Goal: Task Accomplishment & Management: Use online tool/utility

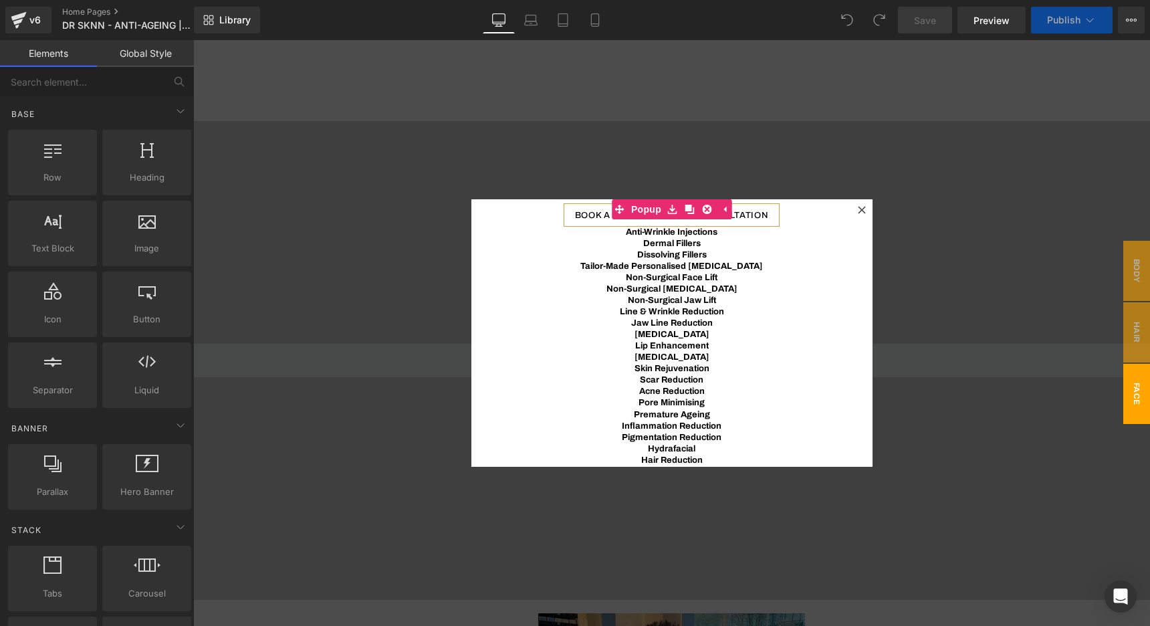
scroll to position [6828, 957]
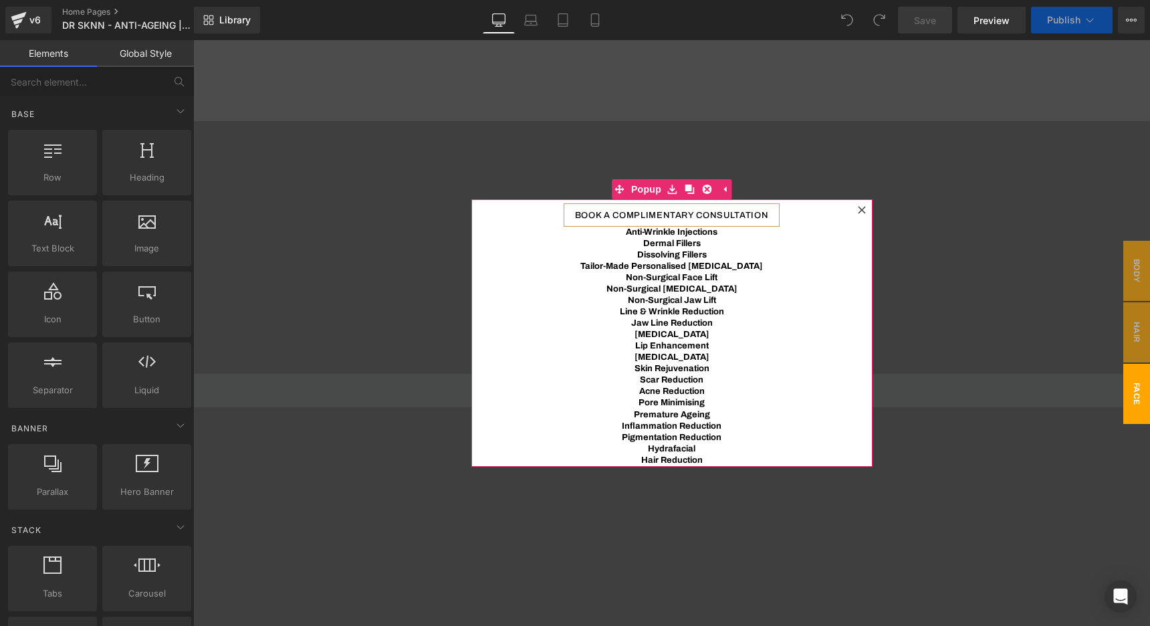
click at [862, 210] on icon at bounding box center [861, 209] width 7 height 7
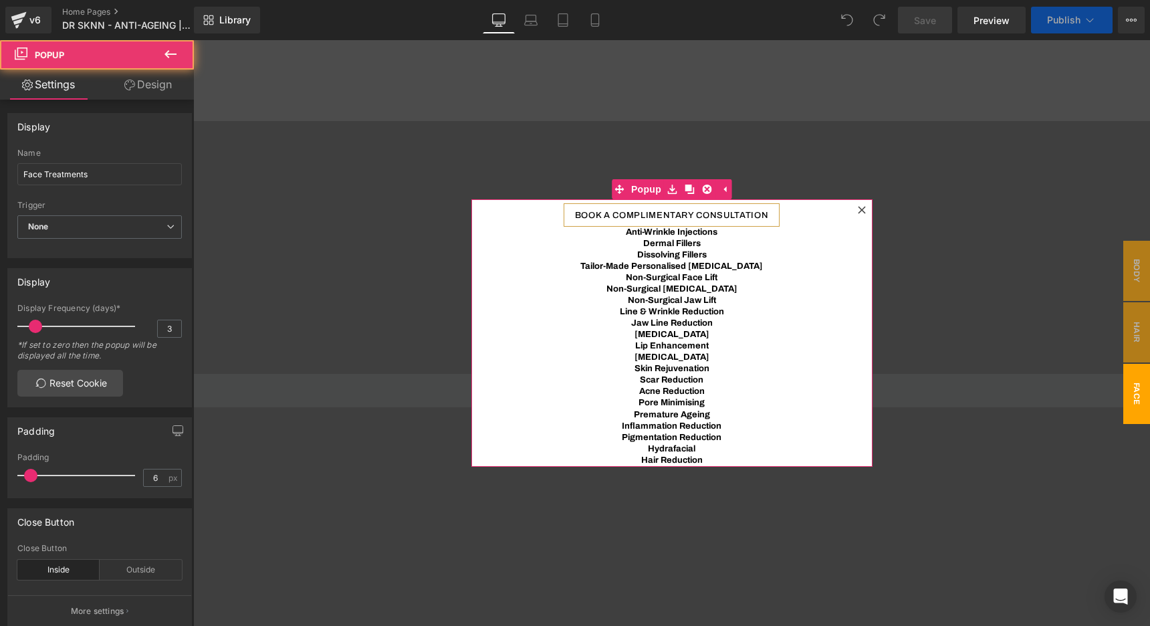
scroll to position [6829, 957]
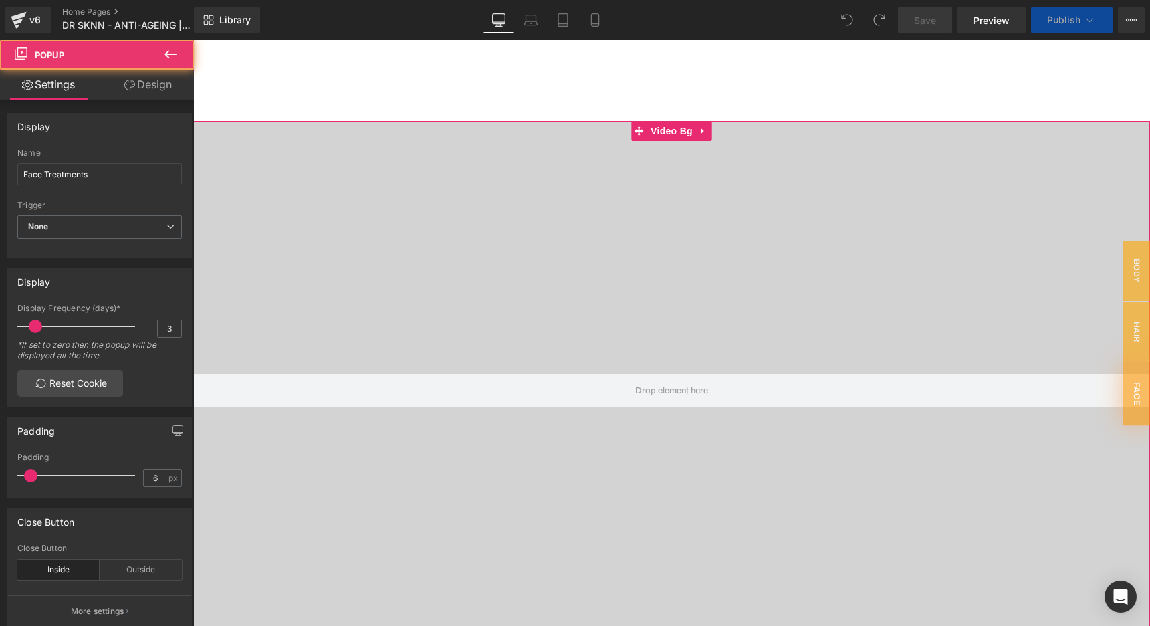
click at [330, 209] on div at bounding box center [671, 390] width 957 height 538
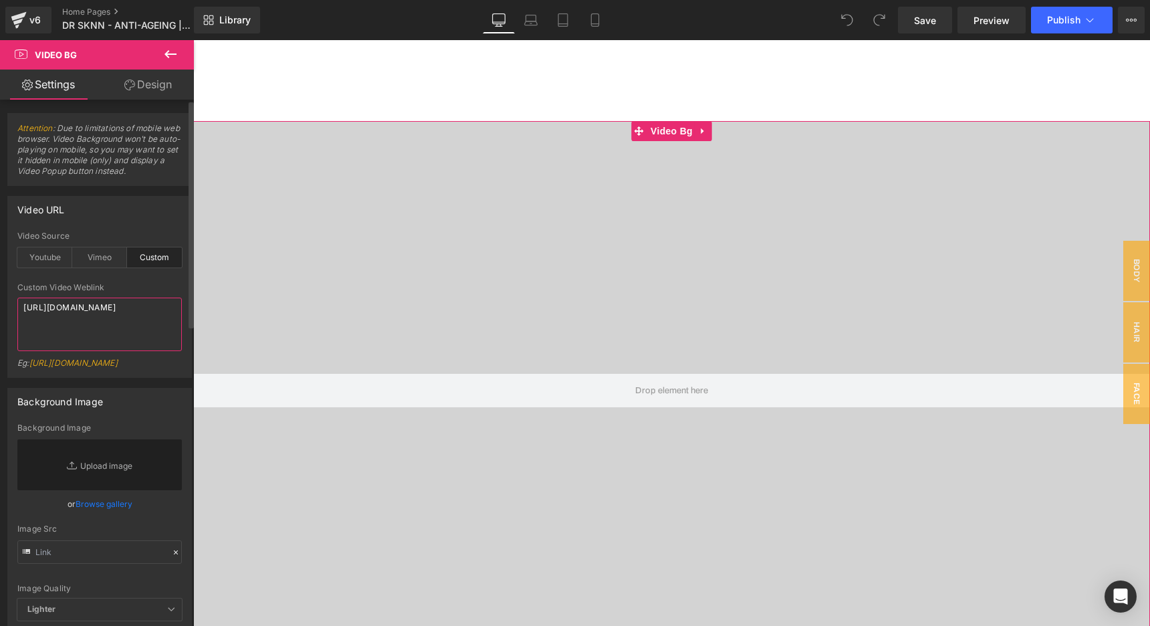
click at [80, 321] on textarea "[URL][DOMAIN_NAME]" at bounding box center [99, 325] width 165 height 54
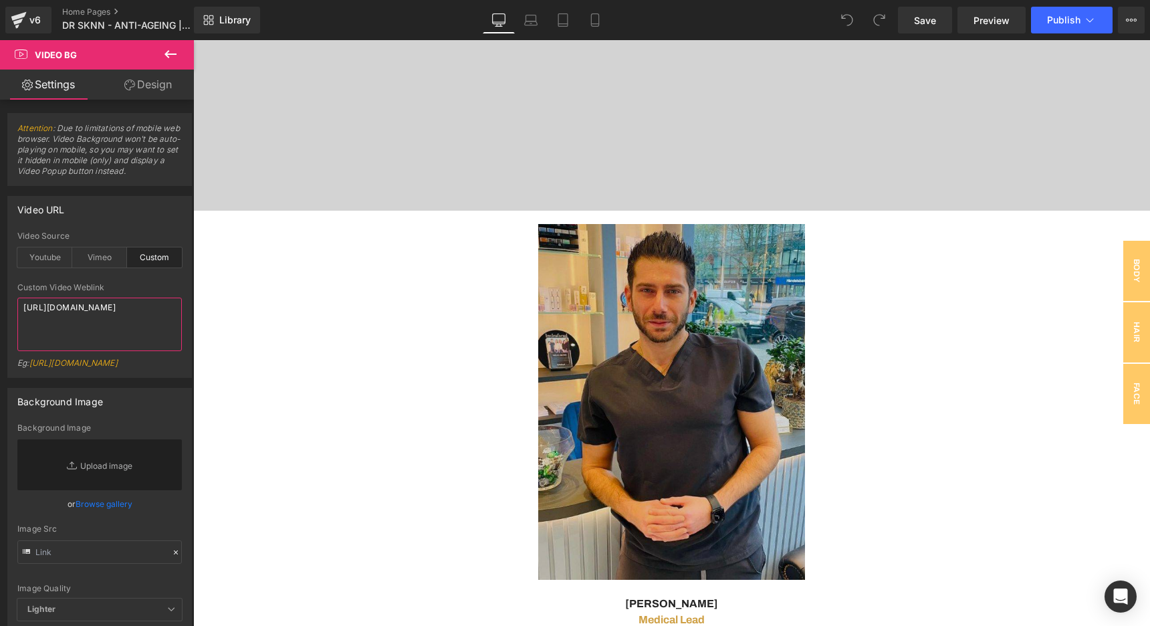
scroll to position [456, 0]
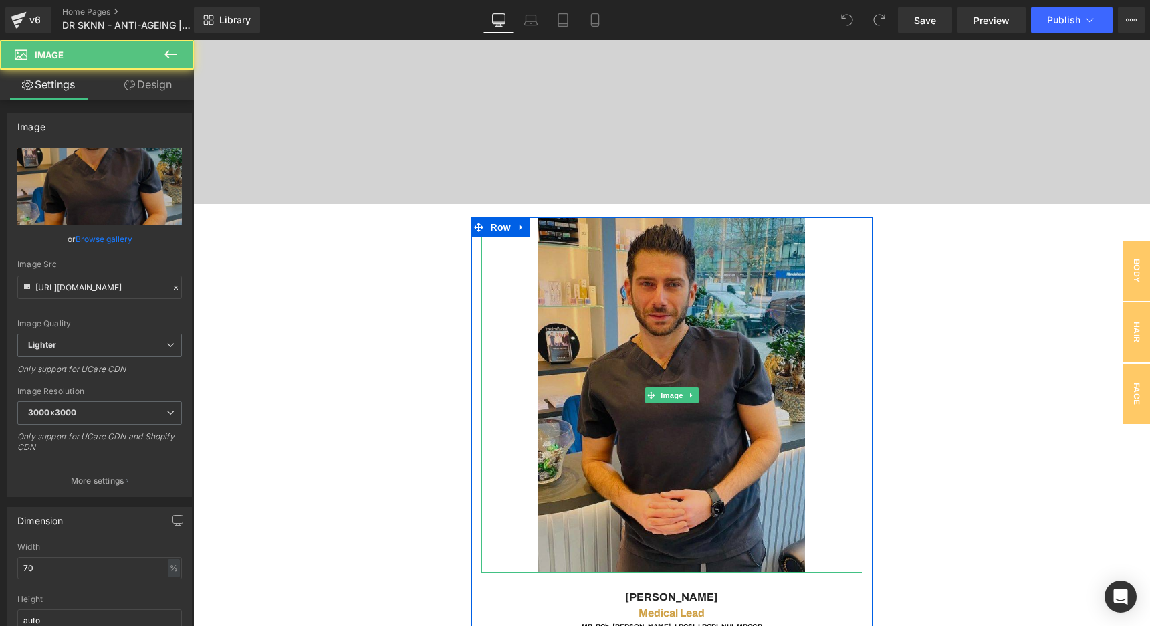
click at [549, 227] on img at bounding box center [671, 395] width 267 height 356
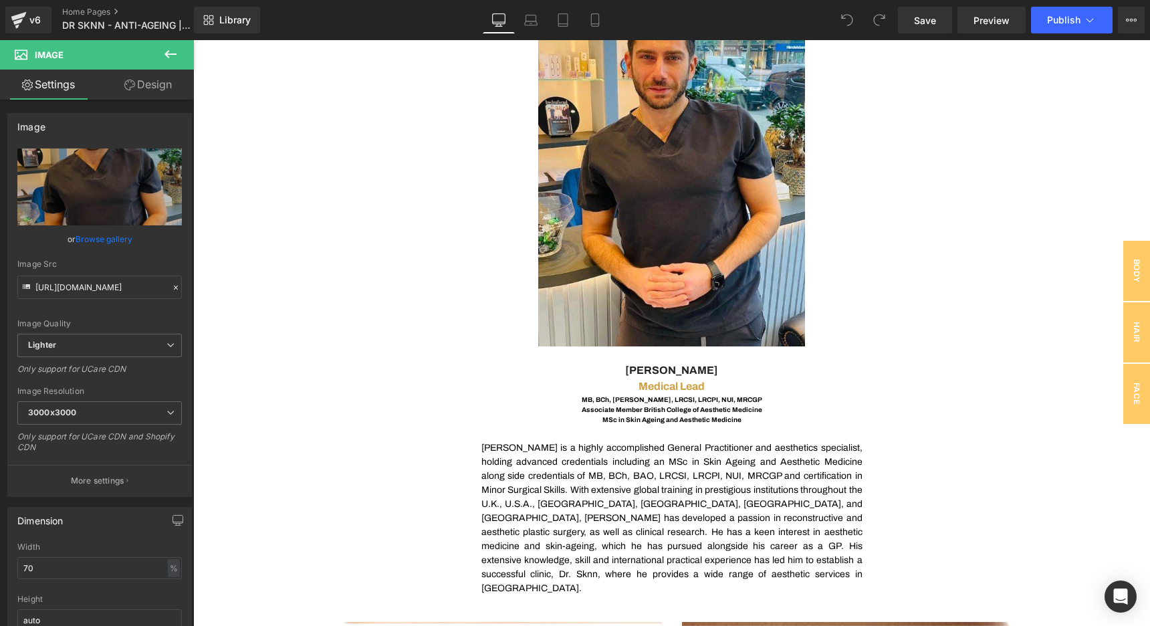
scroll to position [683, 0]
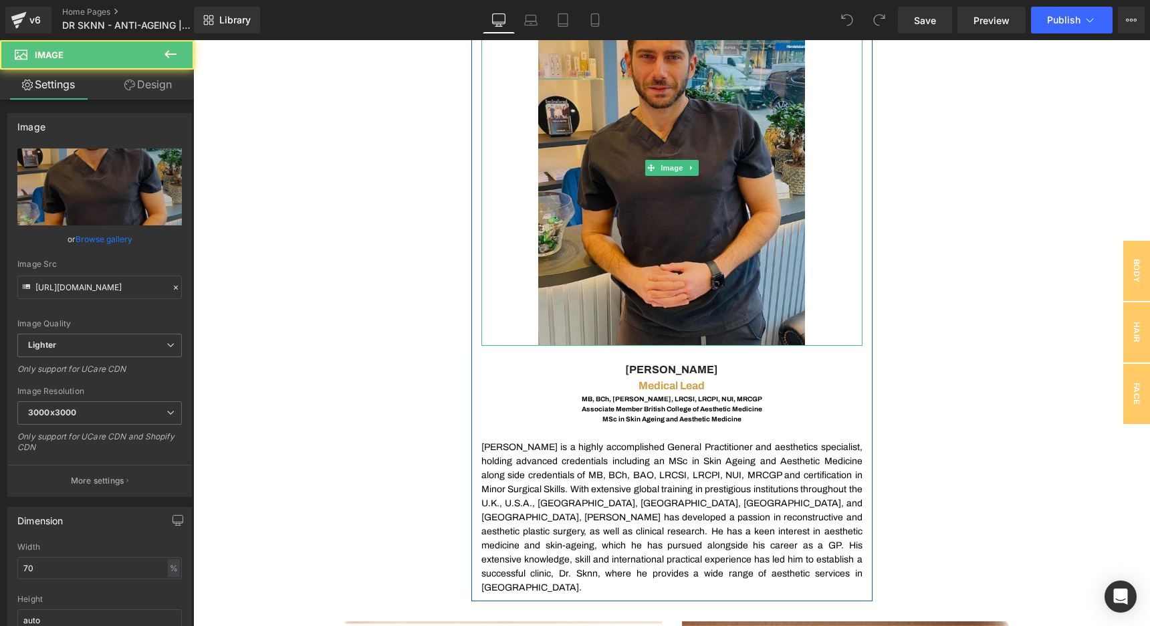
click at [614, 213] on img at bounding box center [671, 168] width 267 height 356
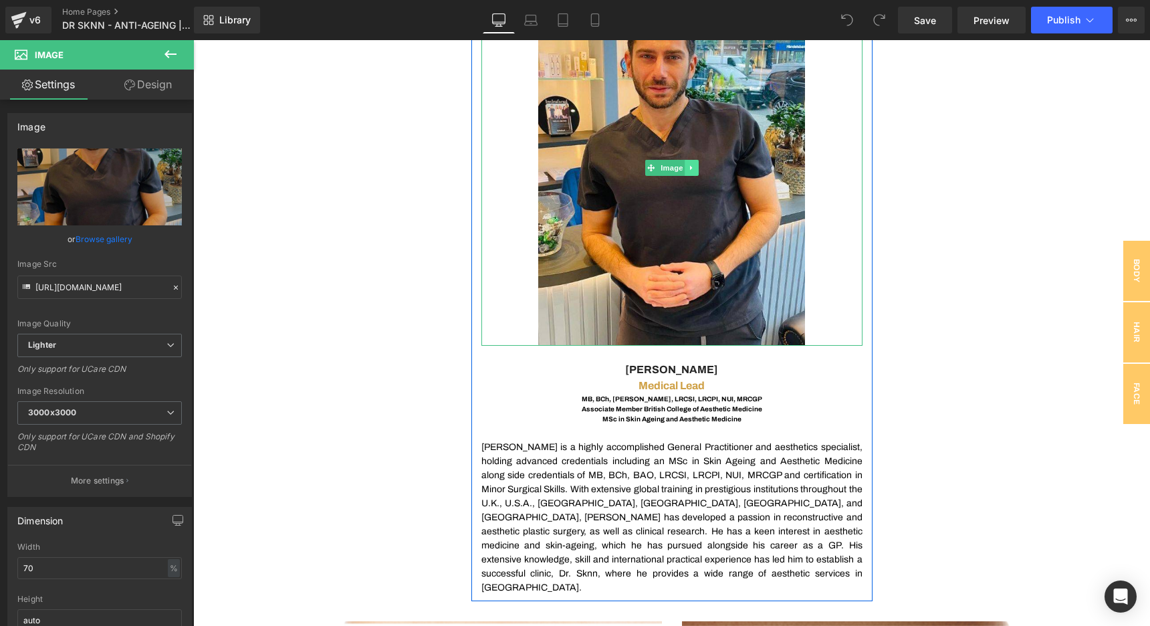
click at [693, 165] on icon at bounding box center [691, 168] width 7 height 8
click at [674, 167] on icon at bounding box center [671, 168] width 7 height 8
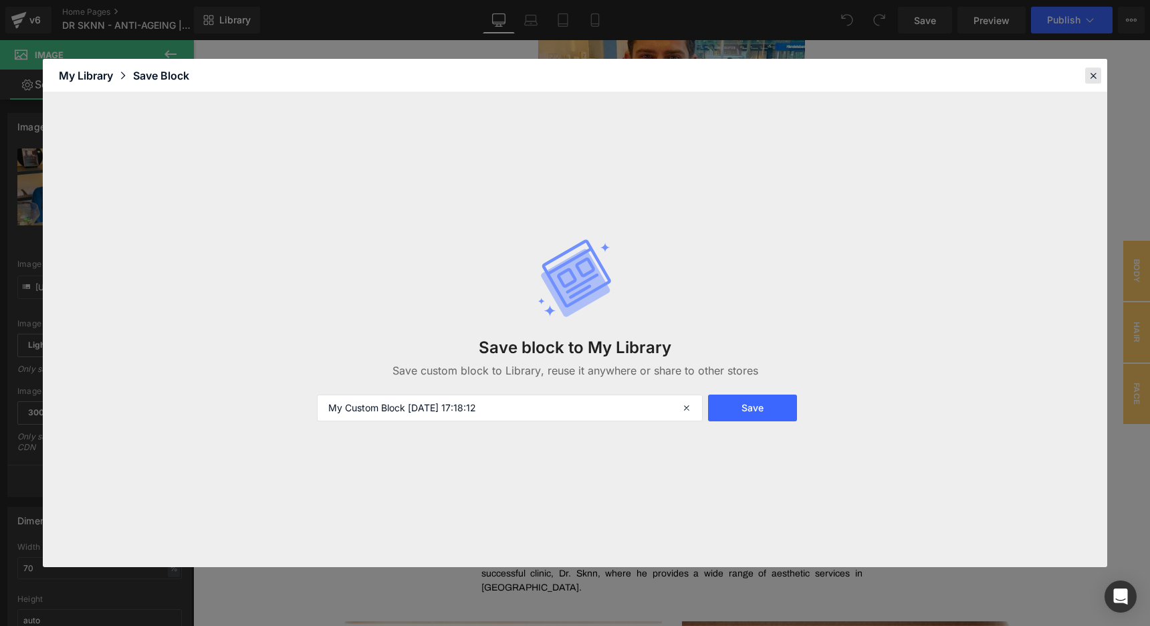
click at [1097, 78] on icon at bounding box center [1094, 76] width 12 height 12
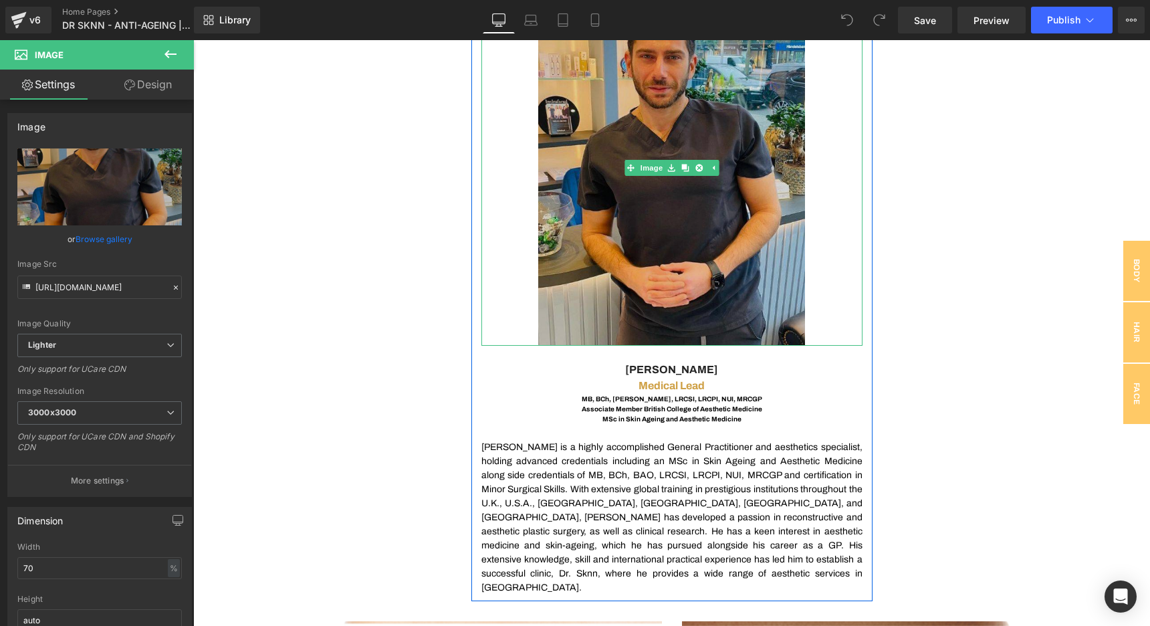
click at [600, 180] on img at bounding box center [671, 168] width 267 height 356
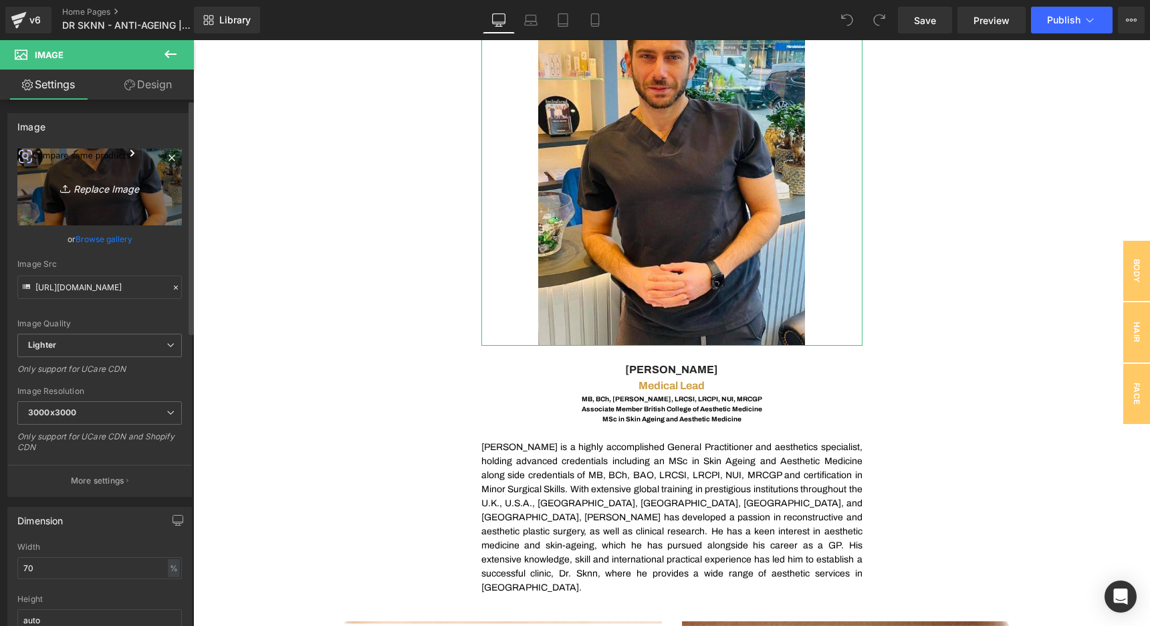
click at [132, 165] on link "Replace Image" at bounding box center [99, 186] width 165 height 77
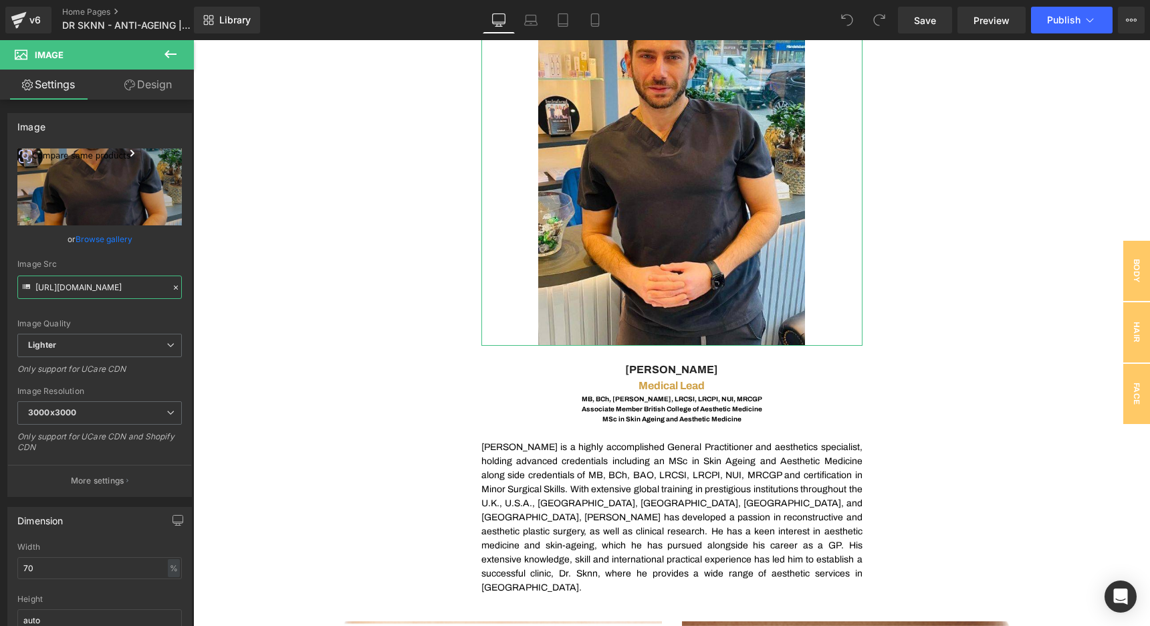
scroll to position [0, 542]
drag, startPoint x: 302, startPoint y: 324, endPoint x: 211, endPoint y: 296, distance: 95.4
click at [127, 289] on input "[URL][DOMAIN_NAME]" at bounding box center [99, 287] width 165 height 23
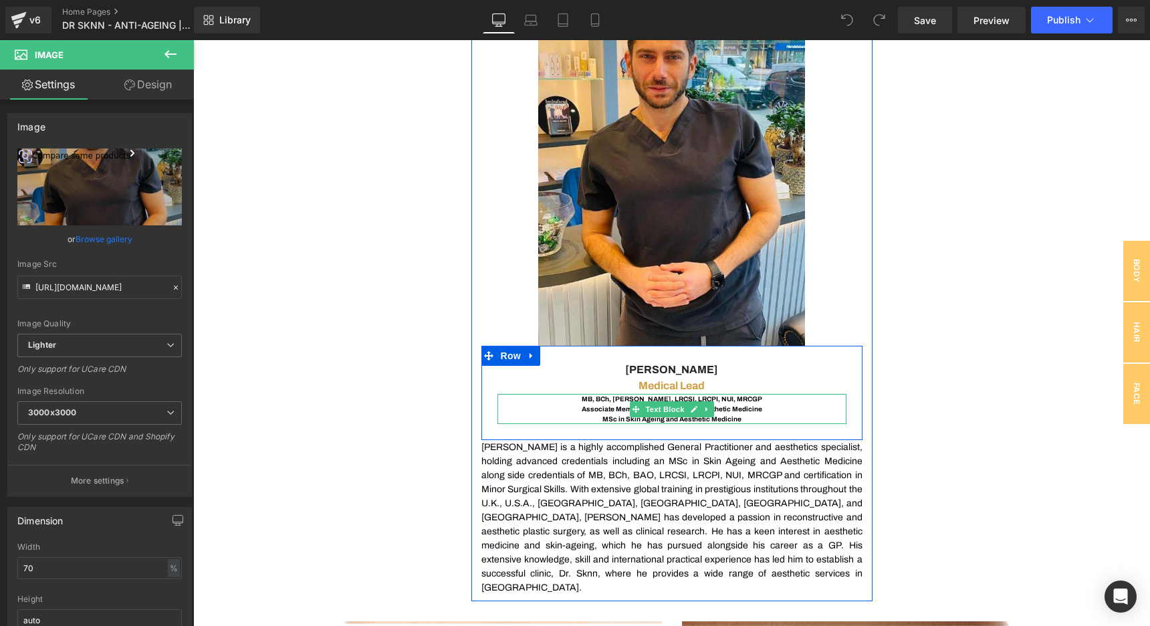
click at [624, 378] on p "Medical Lead" at bounding box center [672, 386] width 349 height 16
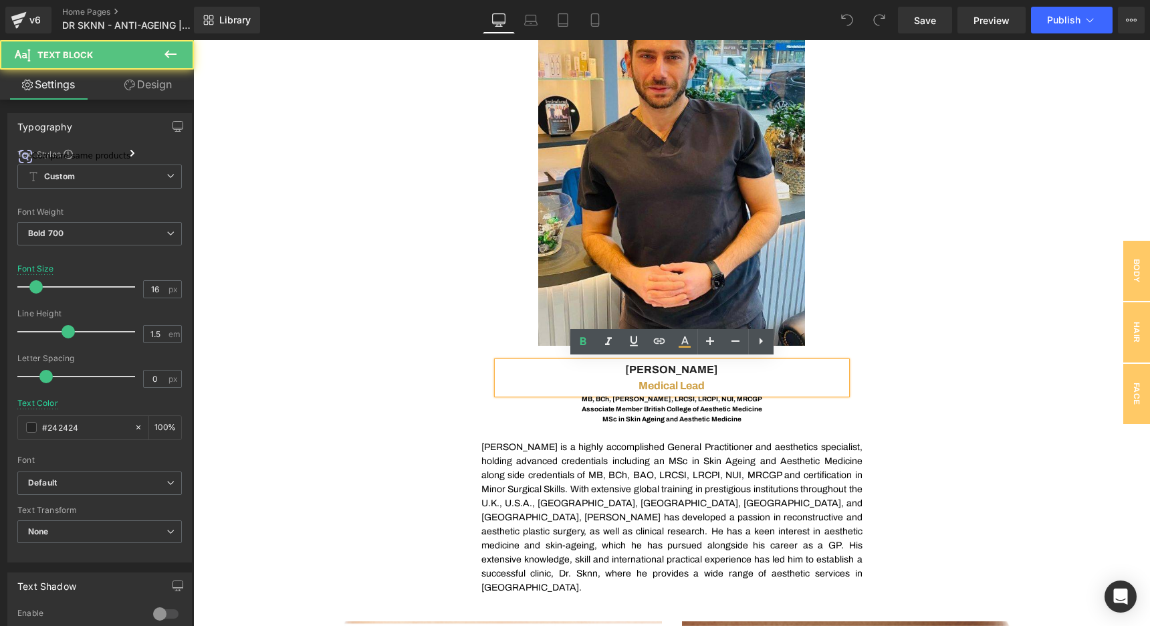
click at [631, 378] on p "Medical Lead" at bounding box center [672, 386] width 349 height 16
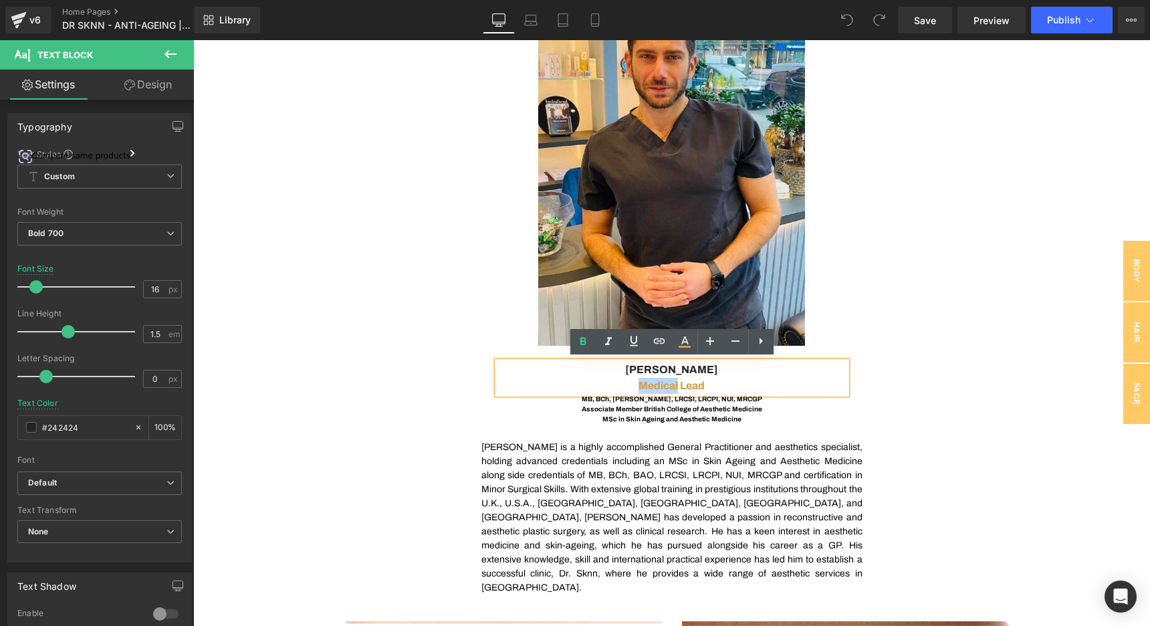
click at [631, 378] on p "Medical Lead" at bounding box center [672, 386] width 349 height 16
copy div "[PERSON_NAME] Medical Lead"
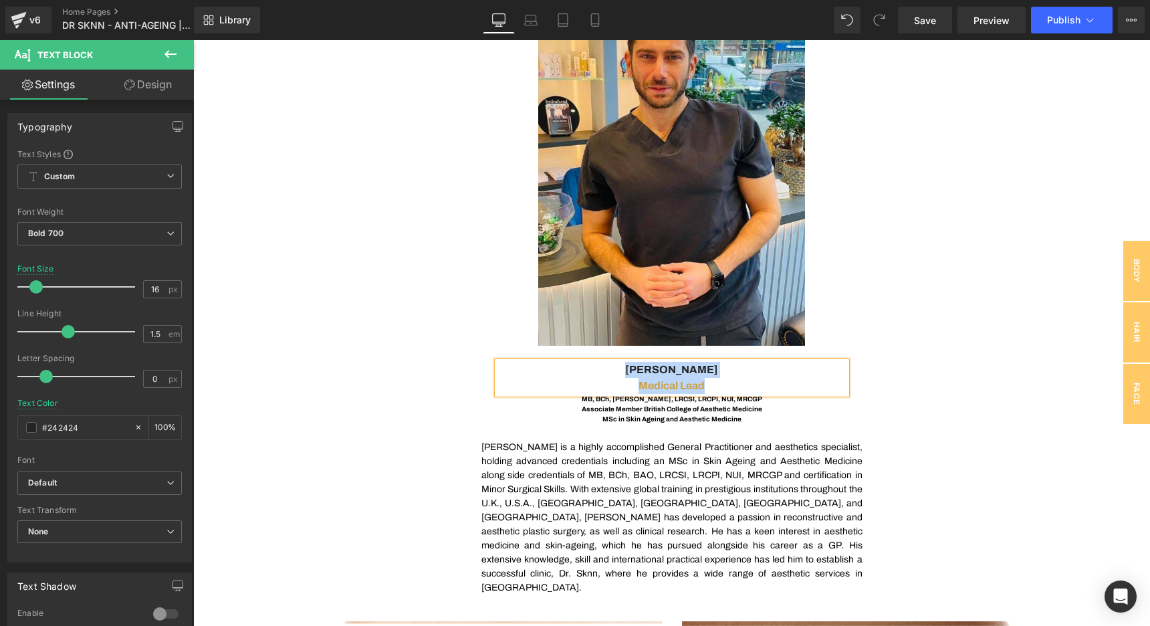
click at [645, 403] on div "MB, BCh, [PERSON_NAME], LRCSI, LRCPI, NUI, MRCGP Associate Member British Colle…" at bounding box center [672, 409] width 349 height 30
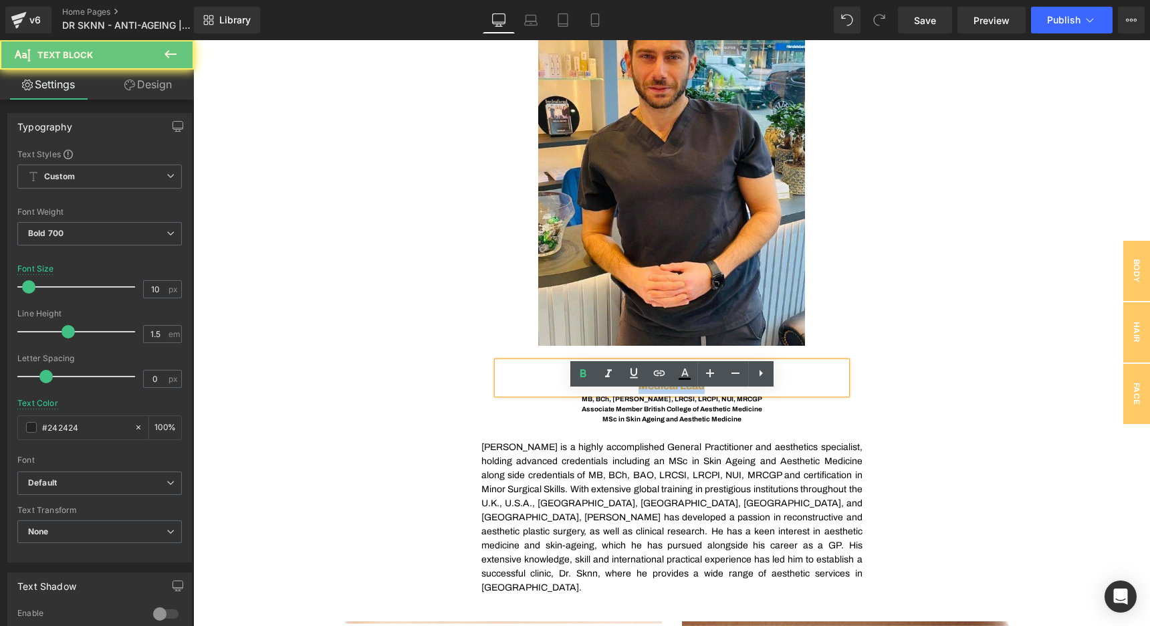
click at [645, 405] on span "Associate Member British College of Aesthetic Medicine" at bounding box center [672, 408] width 181 height 7
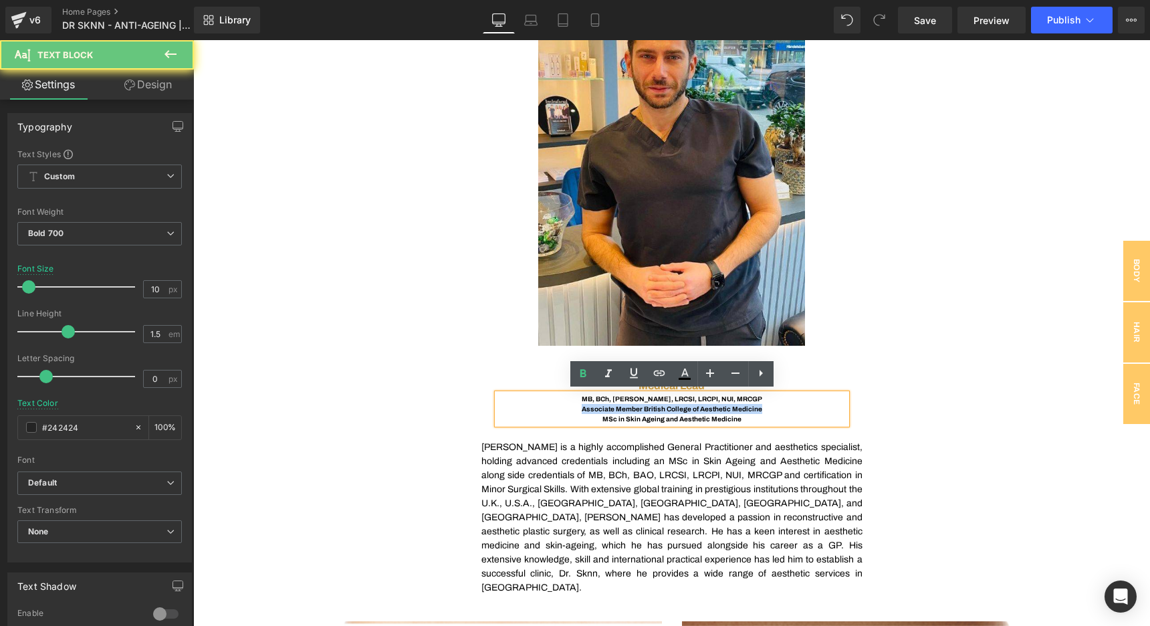
click at [645, 405] on span "Associate Member British College of Aesthetic Medicine" at bounding box center [672, 408] width 181 height 7
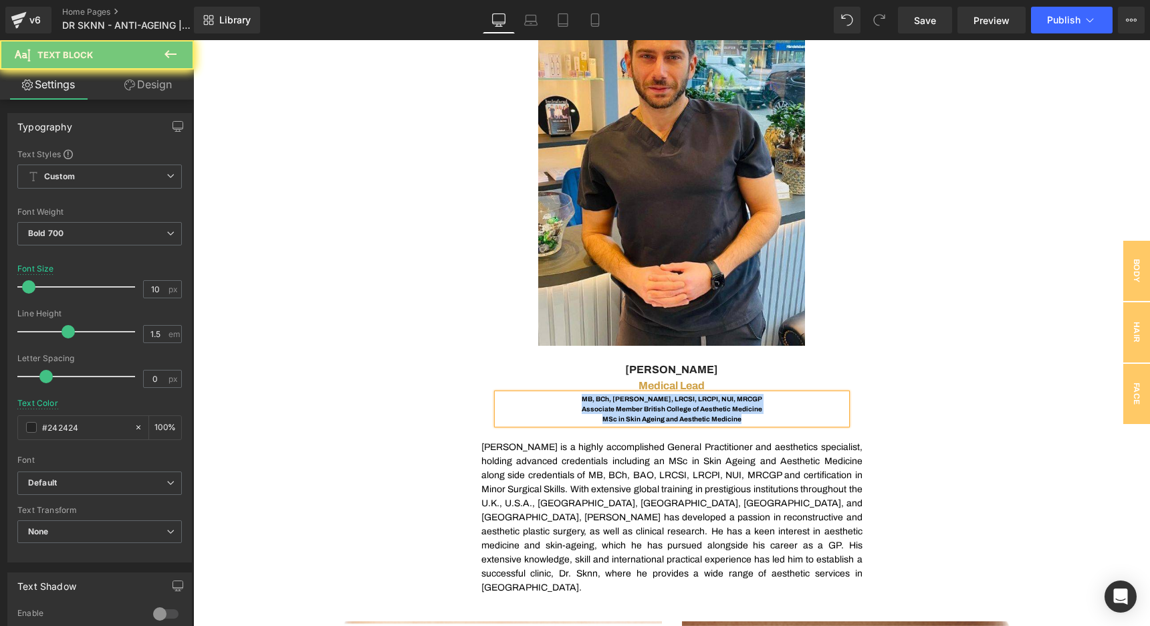
copy div "MB, BCh, [PERSON_NAME], LRCSI, LRCPI, NUI, MRCGP Associate Member British Colle…"
click at [555, 489] on p "[PERSON_NAME] is a highly accomplished General Practitioner and aesthetics spec…" at bounding box center [672, 517] width 381 height 155
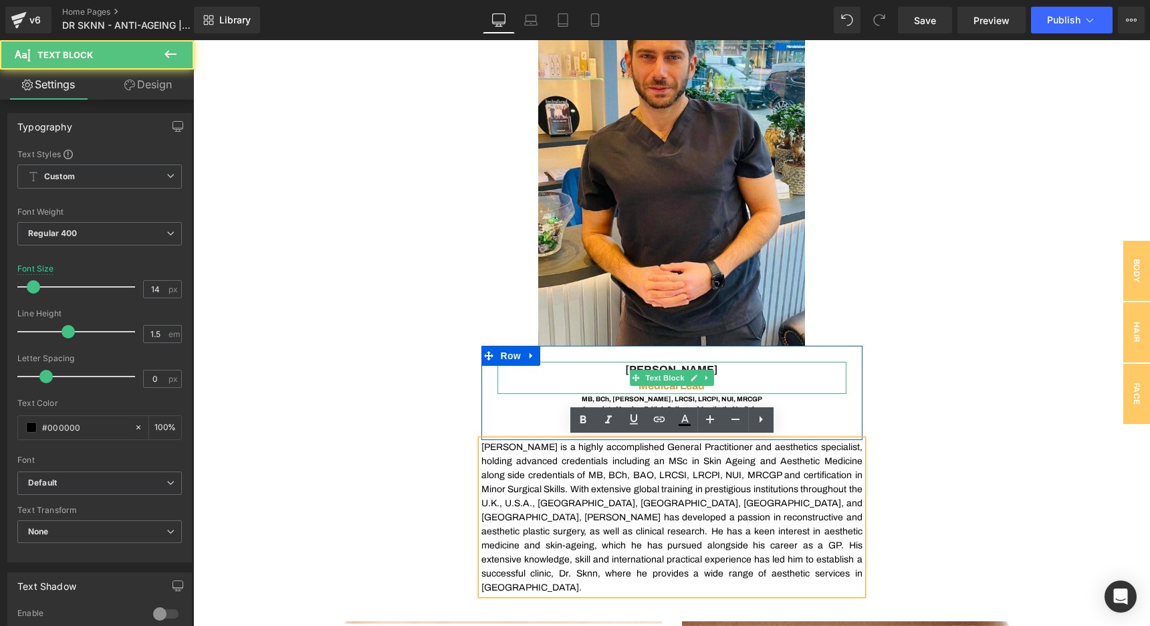
click at [630, 387] on p "Medical Lead" at bounding box center [672, 386] width 349 height 16
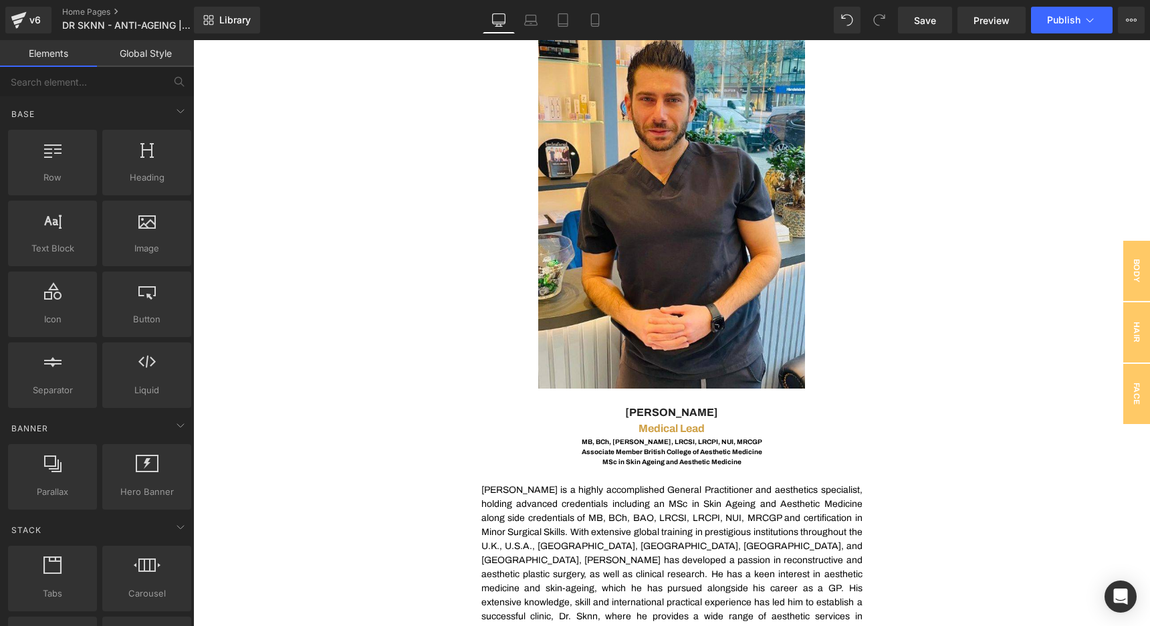
scroll to position [680, 0]
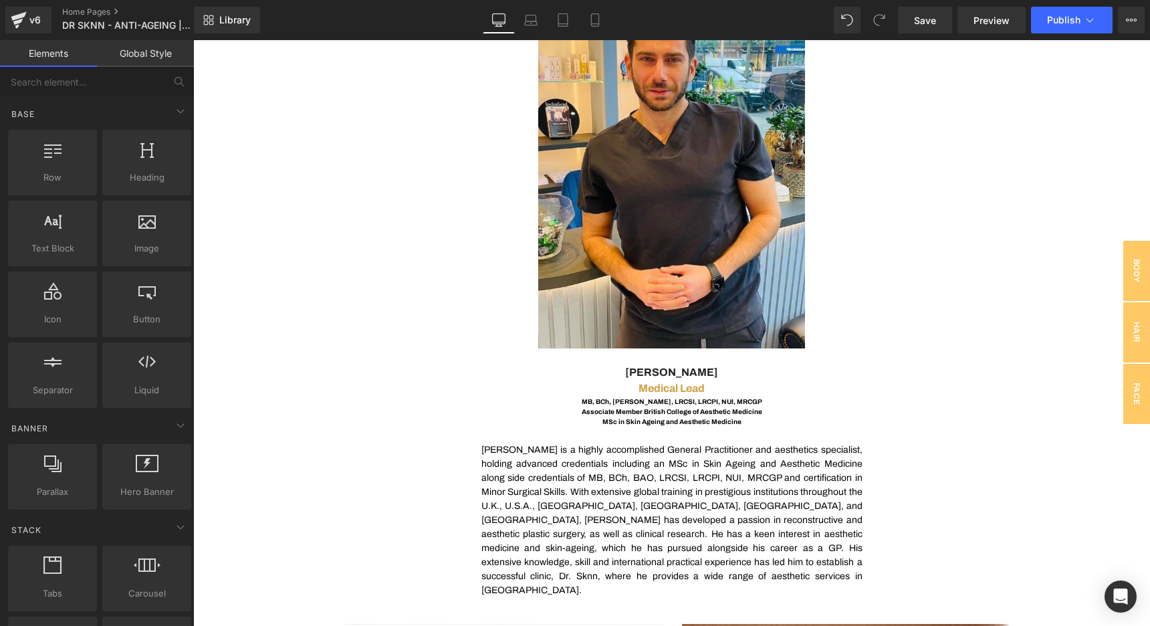
click at [92, 5] on div "v6 Home Pages DR SKNN - ANTI-AGEING | AESTHETIC MEDICINE | SKIN REJUVENATION - …" at bounding box center [97, 20] width 194 height 40
click at [92, 10] on link "Home Pages" at bounding box center [139, 12] width 154 height 11
